Goal: Task Accomplishment & Management: Use online tool/utility

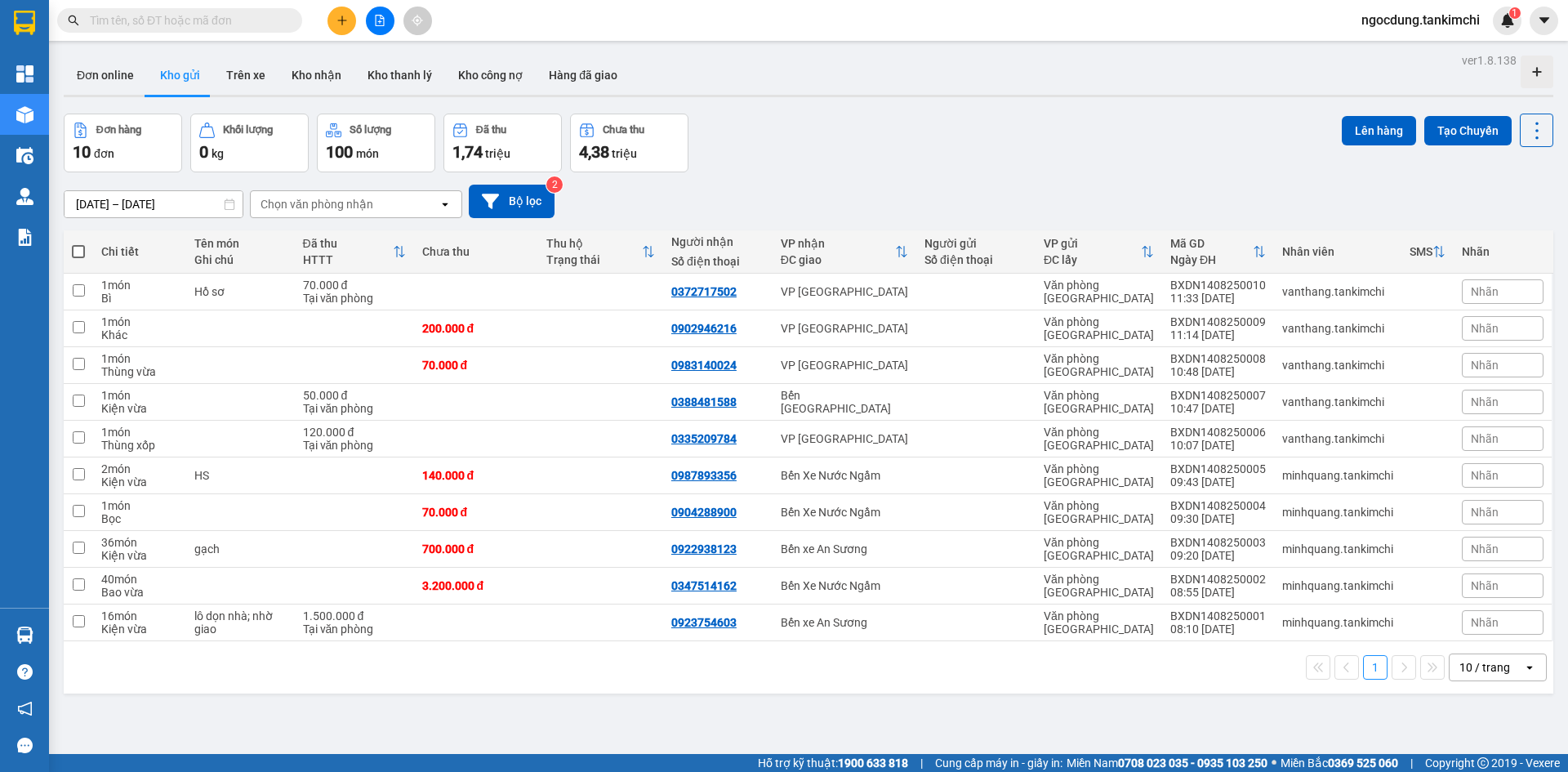
click at [181, 21] on input "text" at bounding box center [187, 21] width 193 height 18
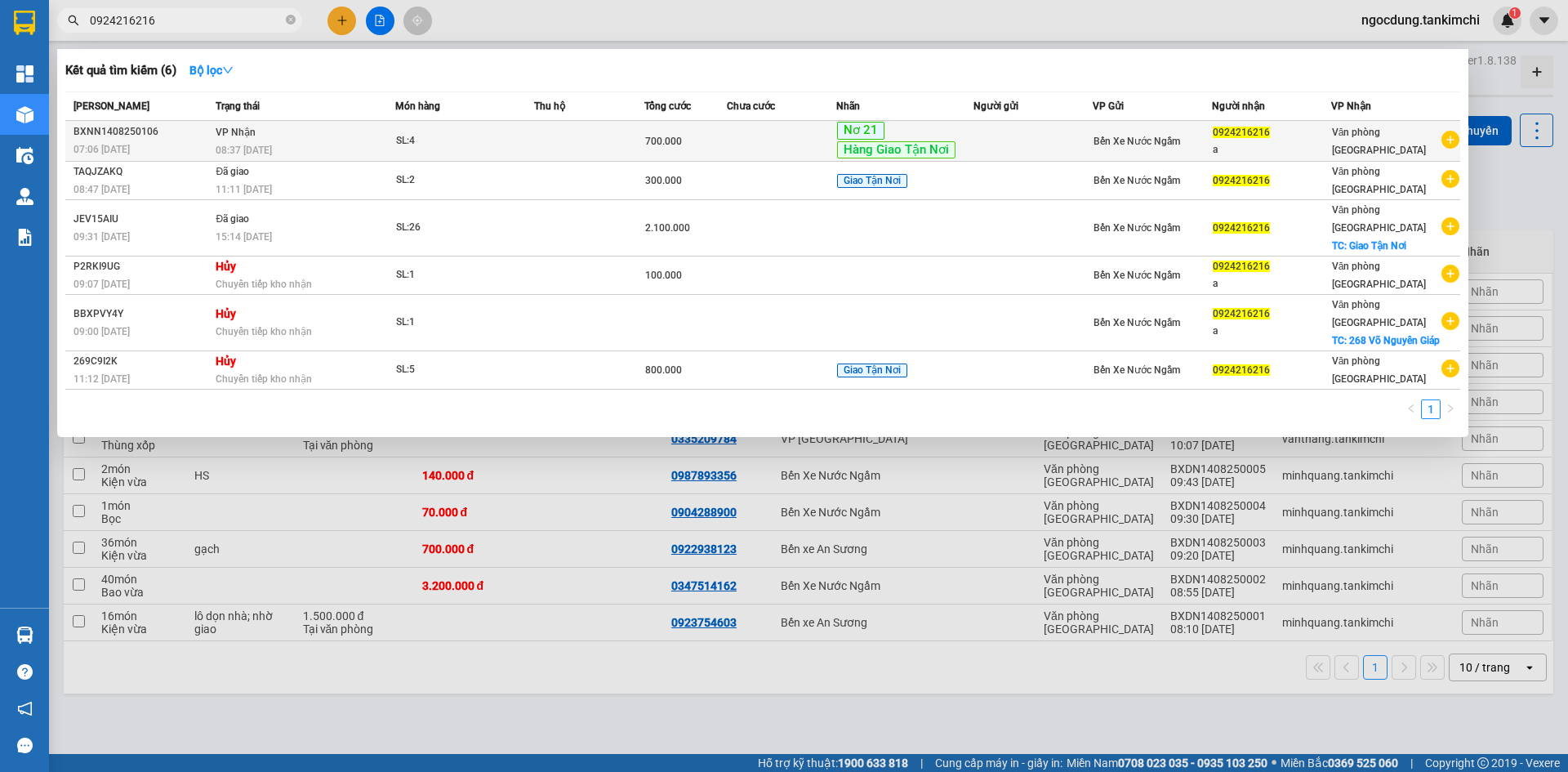
type input "0924216216"
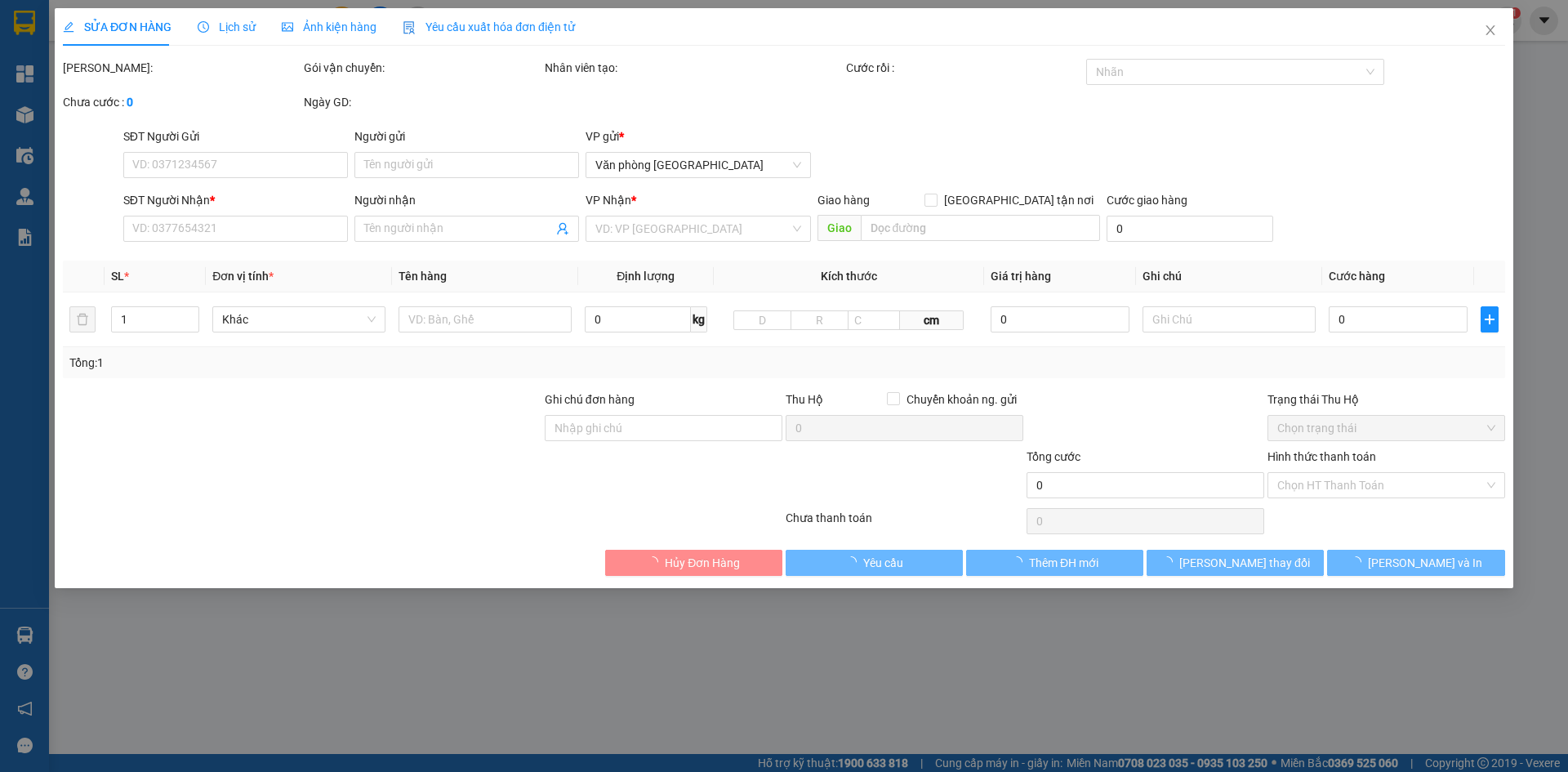
type input "0924216216"
type input "a"
type input "700.000"
